Goal: Information Seeking & Learning: Learn about a topic

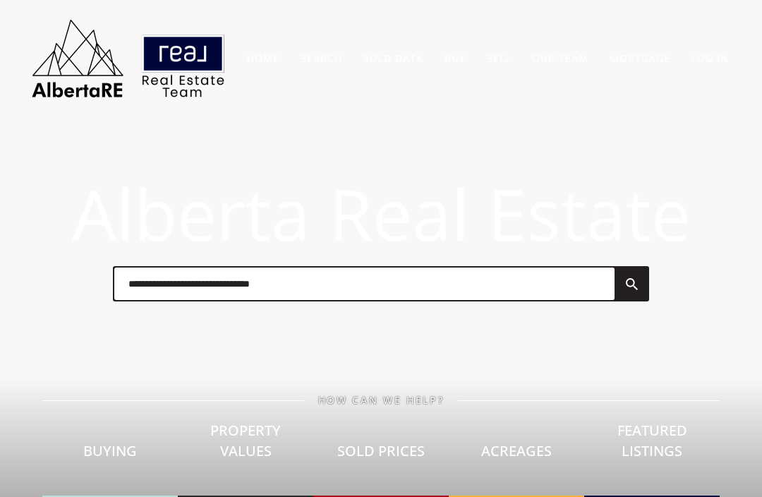
click at [385, 64] on link "Sold Data" at bounding box center [394, 58] width 60 height 13
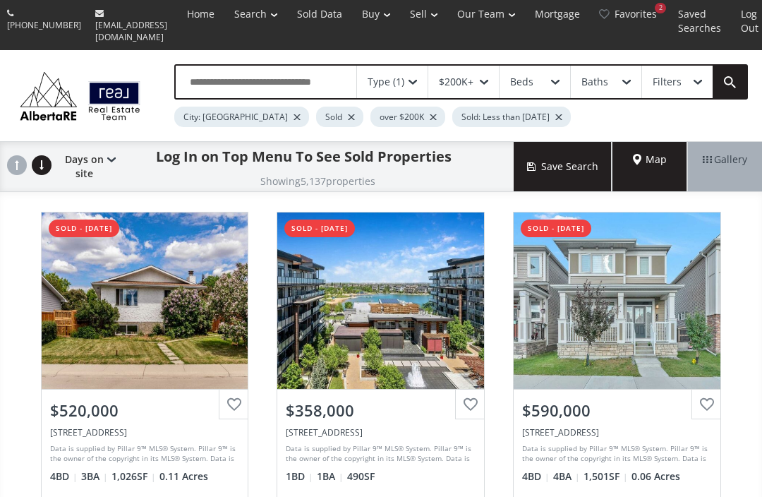
click at [294, 114] on div at bounding box center [297, 117] width 7 height 6
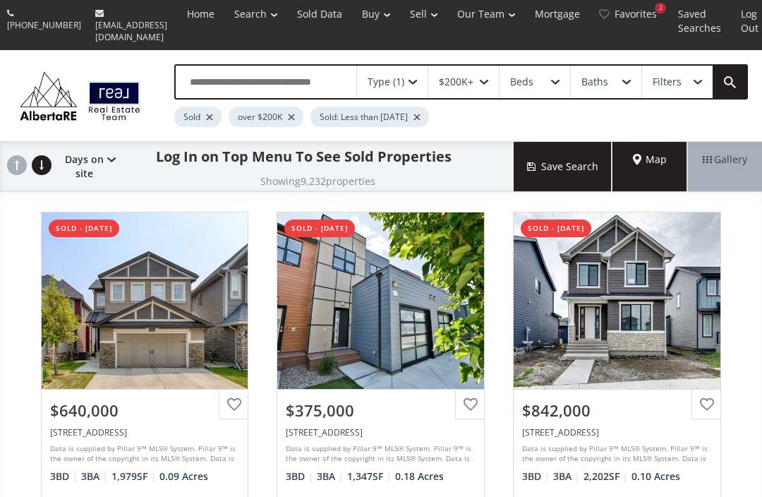
click at [395, 77] on div "Type (1)" at bounding box center [386, 82] width 37 height 10
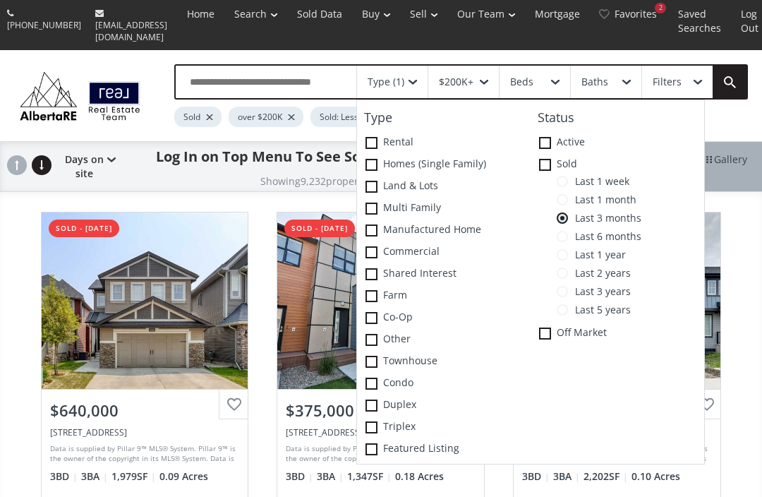
click at [733, 114] on div "Type (1) Type Rental Homes (Single Family) Land & Lots Multi family Manufacture…" at bounding box center [447, 95] width 602 height 63
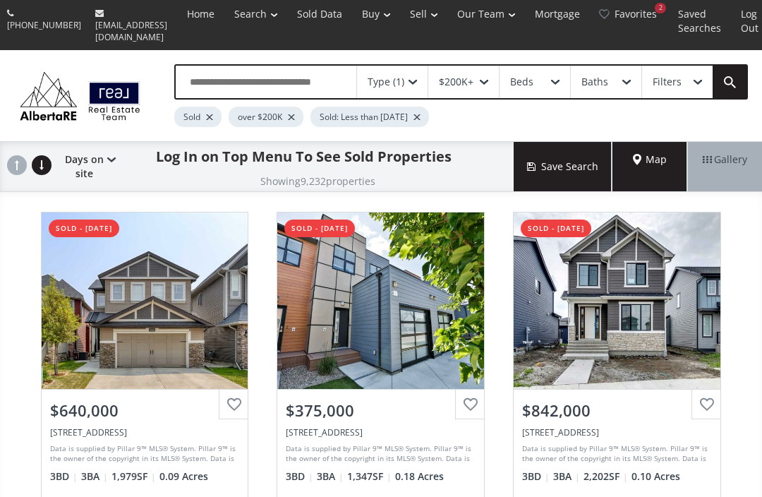
click at [640, 154] on span "Map" at bounding box center [650, 159] width 34 height 14
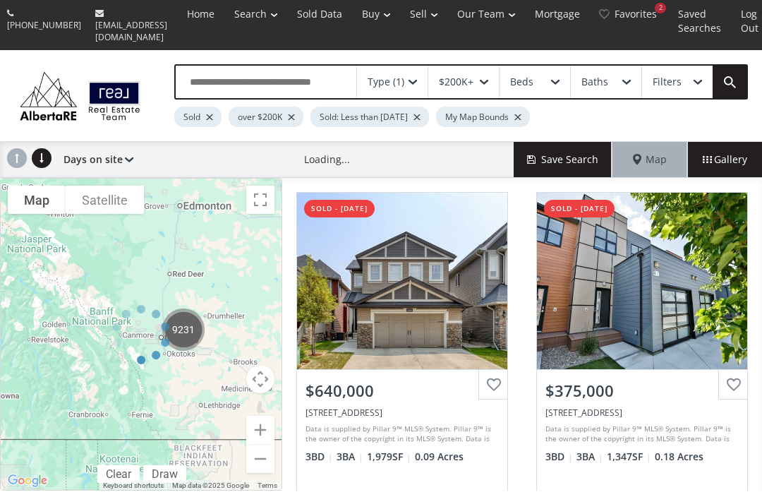
click at [150, 356] on div at bounding box center [141, 334] width 282 height 313
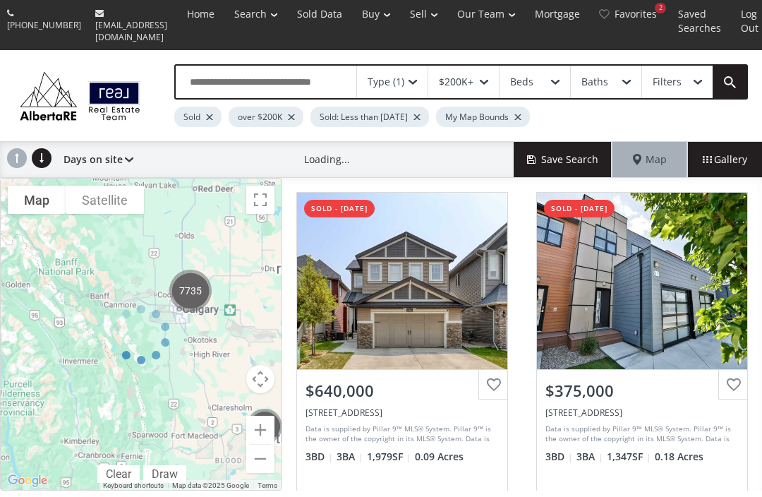
click at [145, 371] on div at bounding box center [141, 334] width 282 height 313
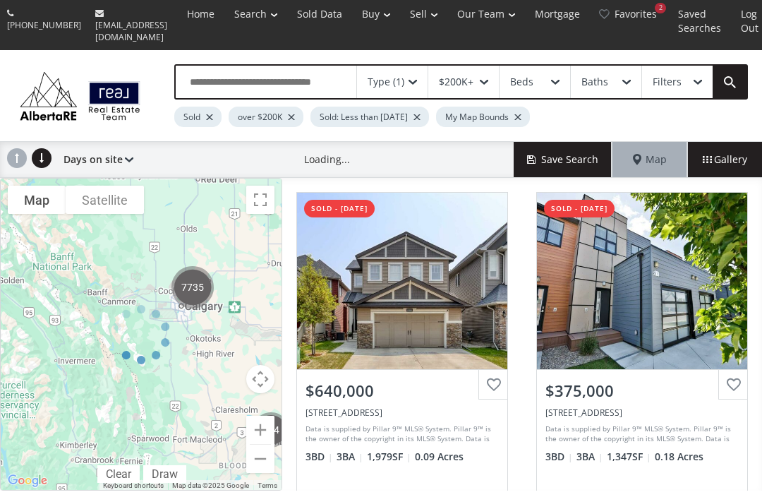
click at [257, 193] on div at bounding box center [141, 334] width 282 height 313
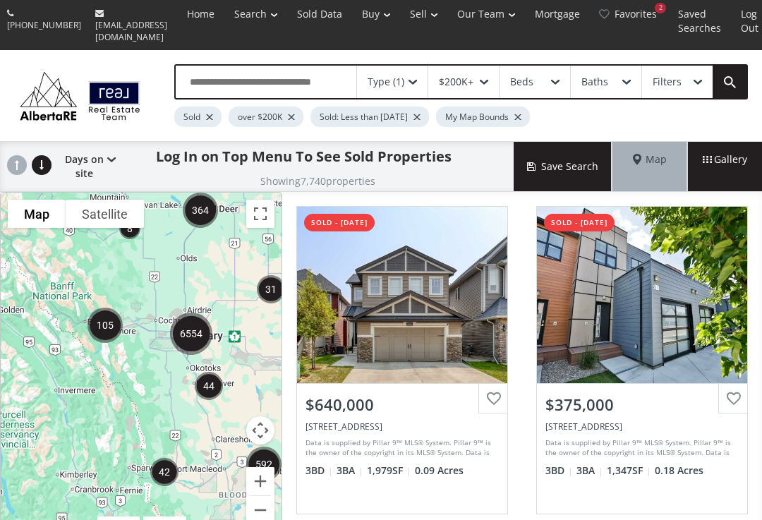
click at [260, 215] on button "Toggle fullscreen view" at bounding box center [260, 214] width 28 height 28
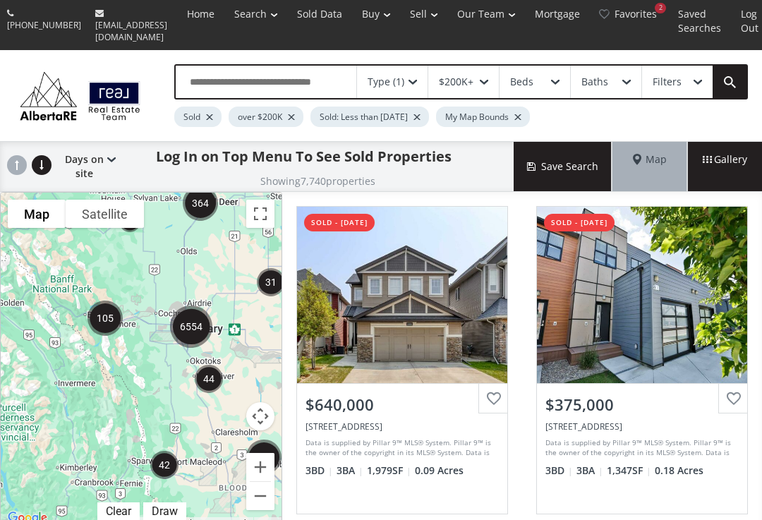
click at [263, 210] on button "Toggle fullscreen view" at bounding box center [260, 214] width 28 height 28
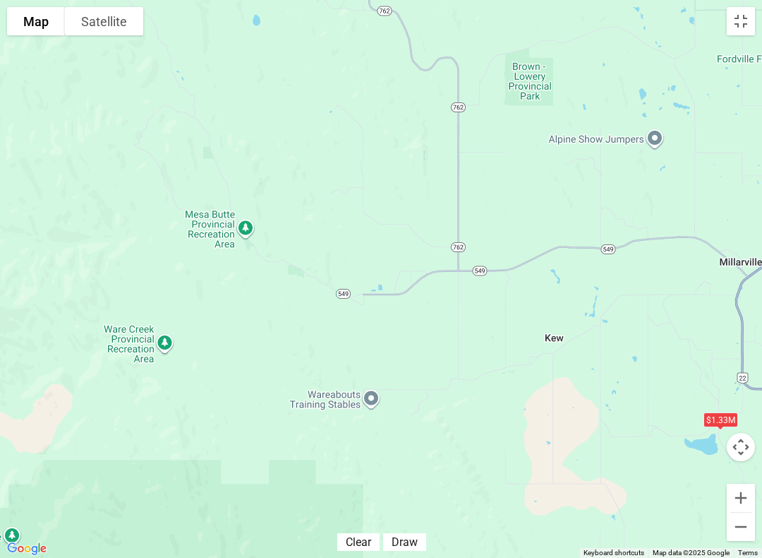
click at [741, 18] on button "Toggle fullscreen view" at bounding box center [741, 21] width 28 height 28
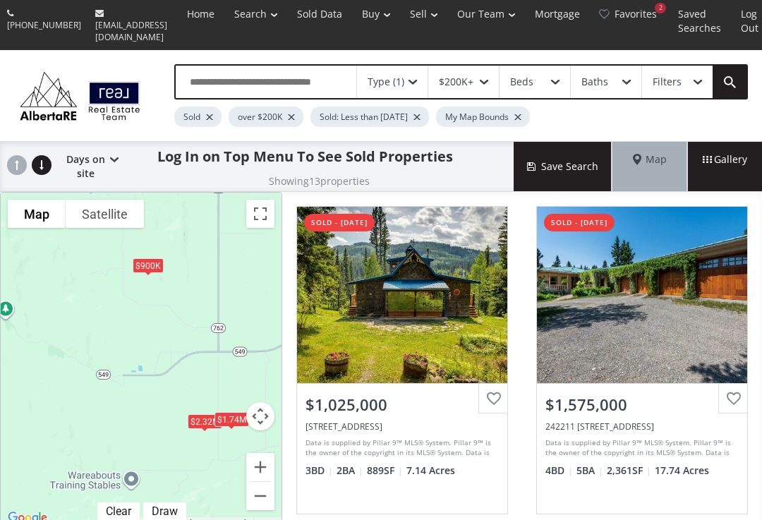
click at [407, 69] on div "Type (1)" at bounding box center [392, 82] width 71 height 32
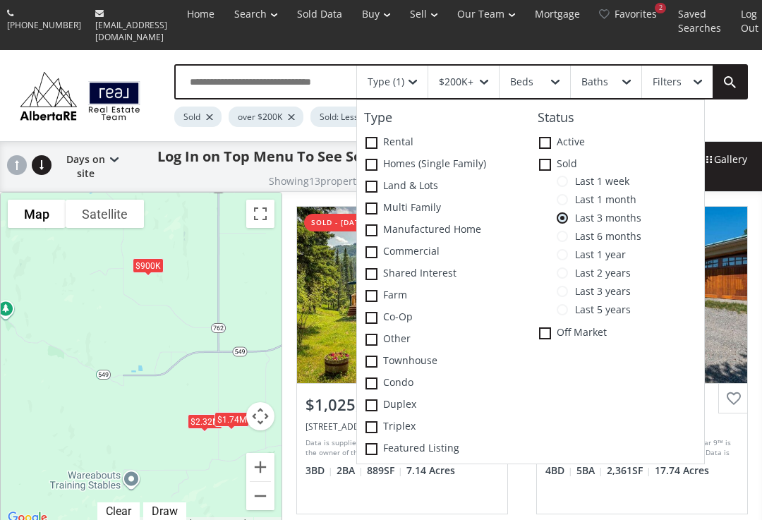
click at [548, 328] on span at bounding box center [545, 334] width 12 height 12
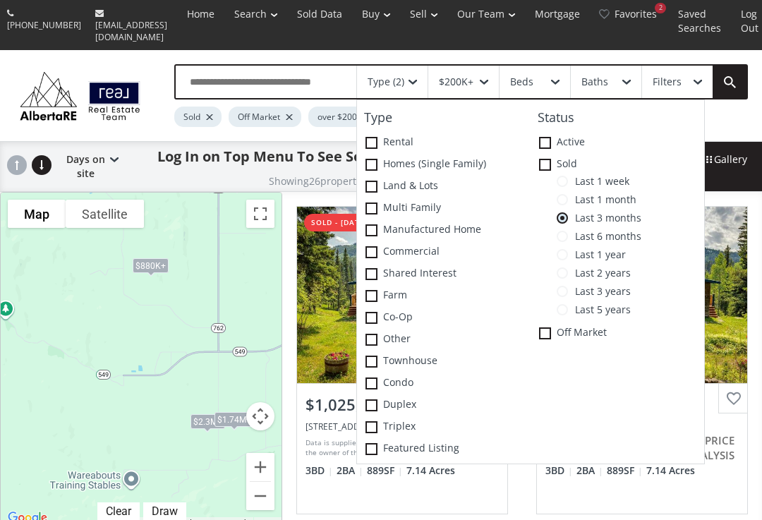
click at [742, 109] on div "Type (2) Type Rental Homes (Single Family) Land & Lots Multi family Manufacture…" at bounding box center [447, 95] width 602 height 63
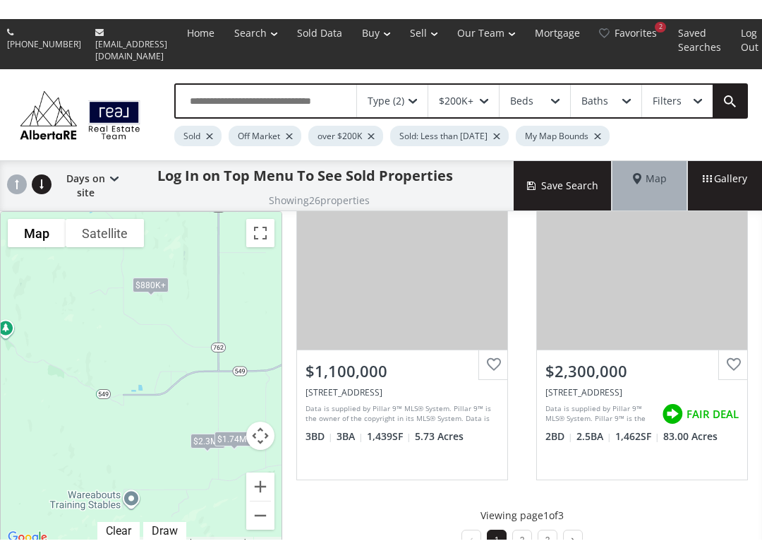
scroll to position [1407, 0]
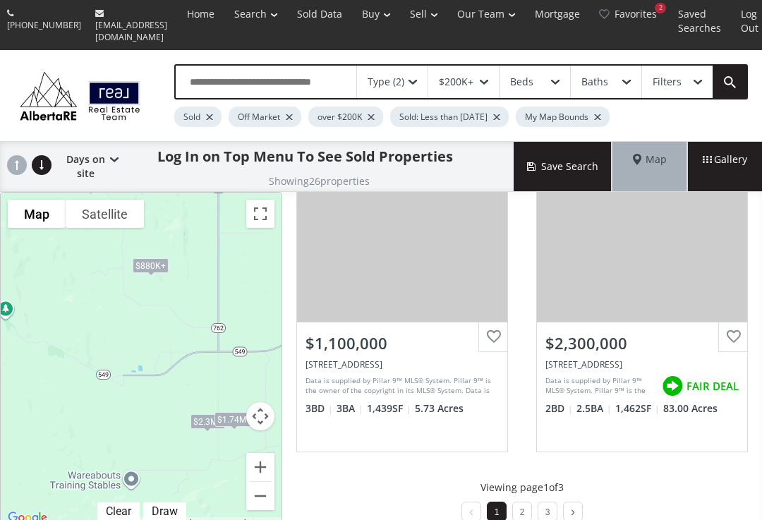
click at [259, 207] on button "Toggle fullscreen view" at bounding box center [260, 214] width 28 height 28
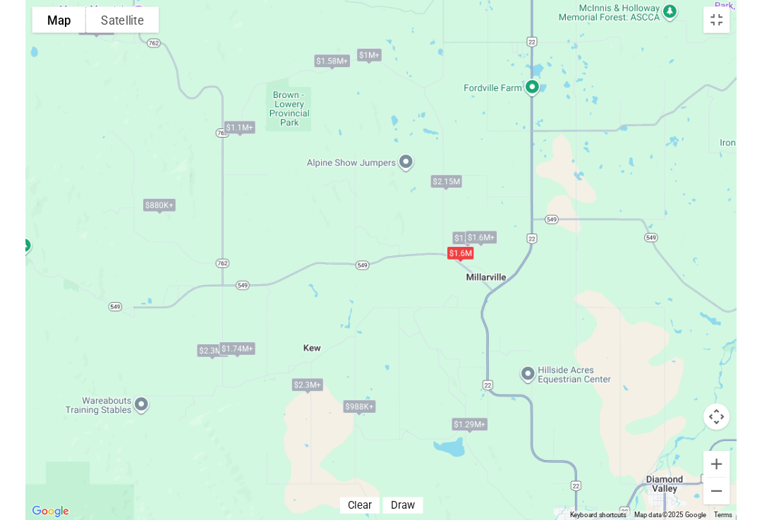
scroll to position [1368, 0]
